Goal: Subscribe to service/newsletter

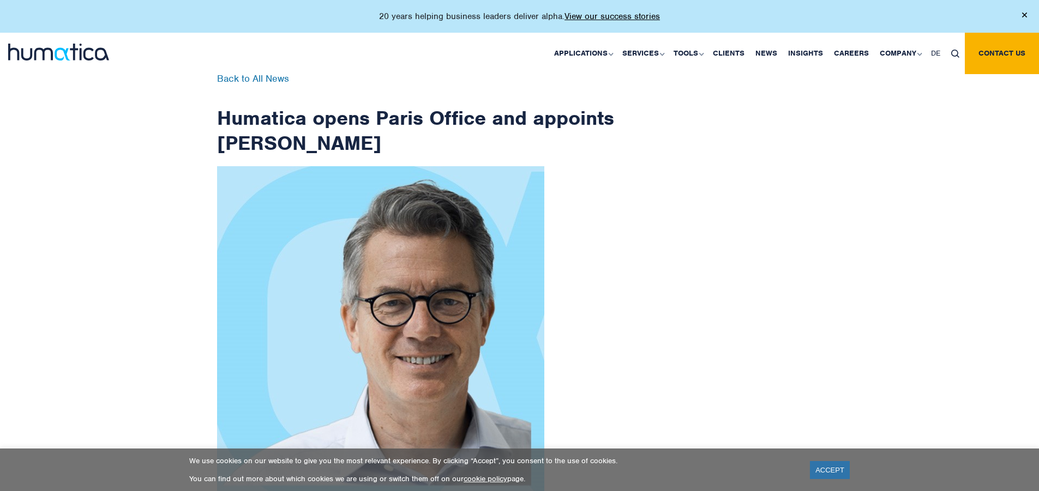
scroll to position [1740, 0]
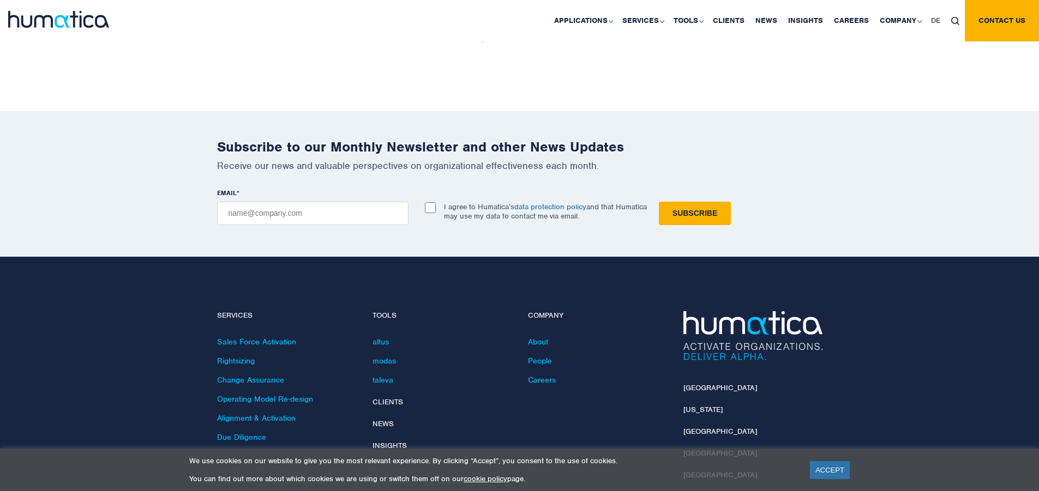
checkbox input "true"
type input "[EMAIL_ADDRESS][DOMAIN_NAME]"
click at [659, 202] on input "Subscribe" at bounding box center [695, 213] width 72 height 23
